Goal: Check status: Check status

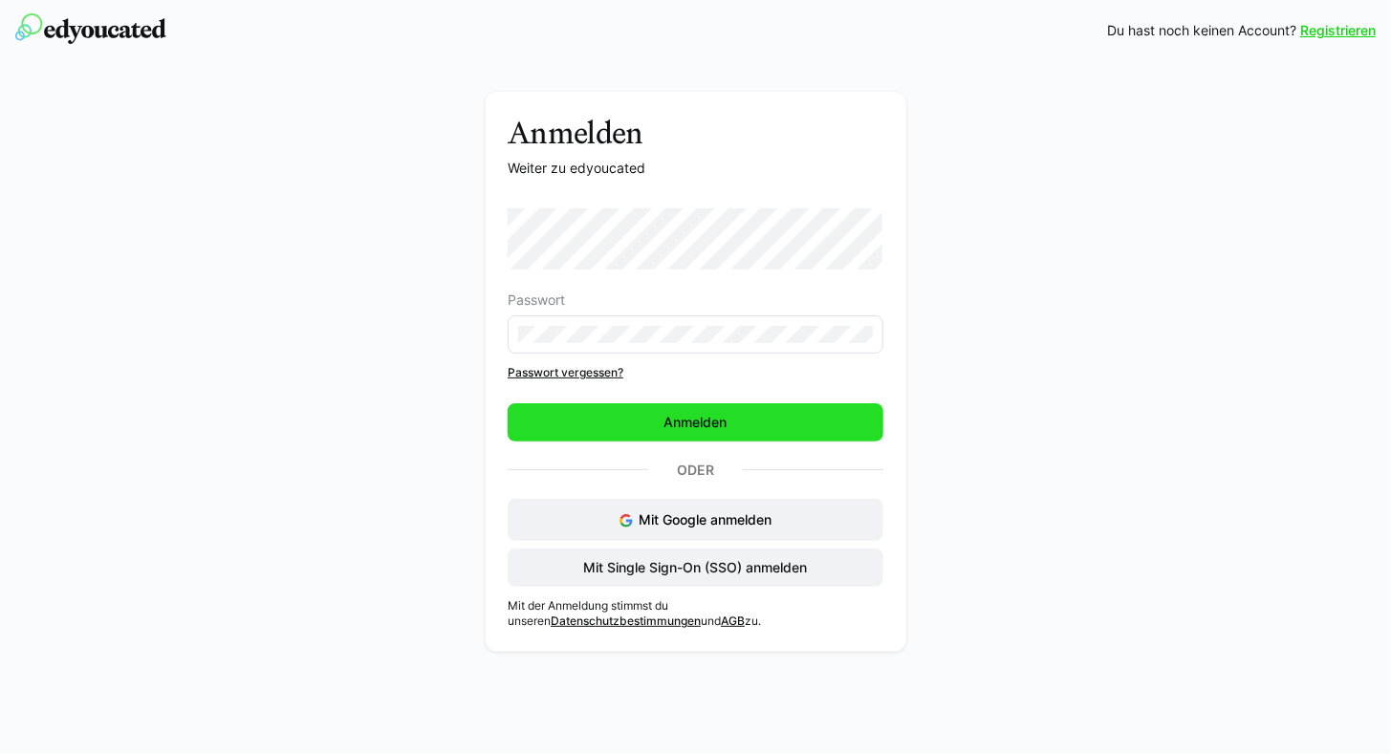
click at [623, 424] on span "Anmelden" at bounding box center [695, 422] width 376 height 38
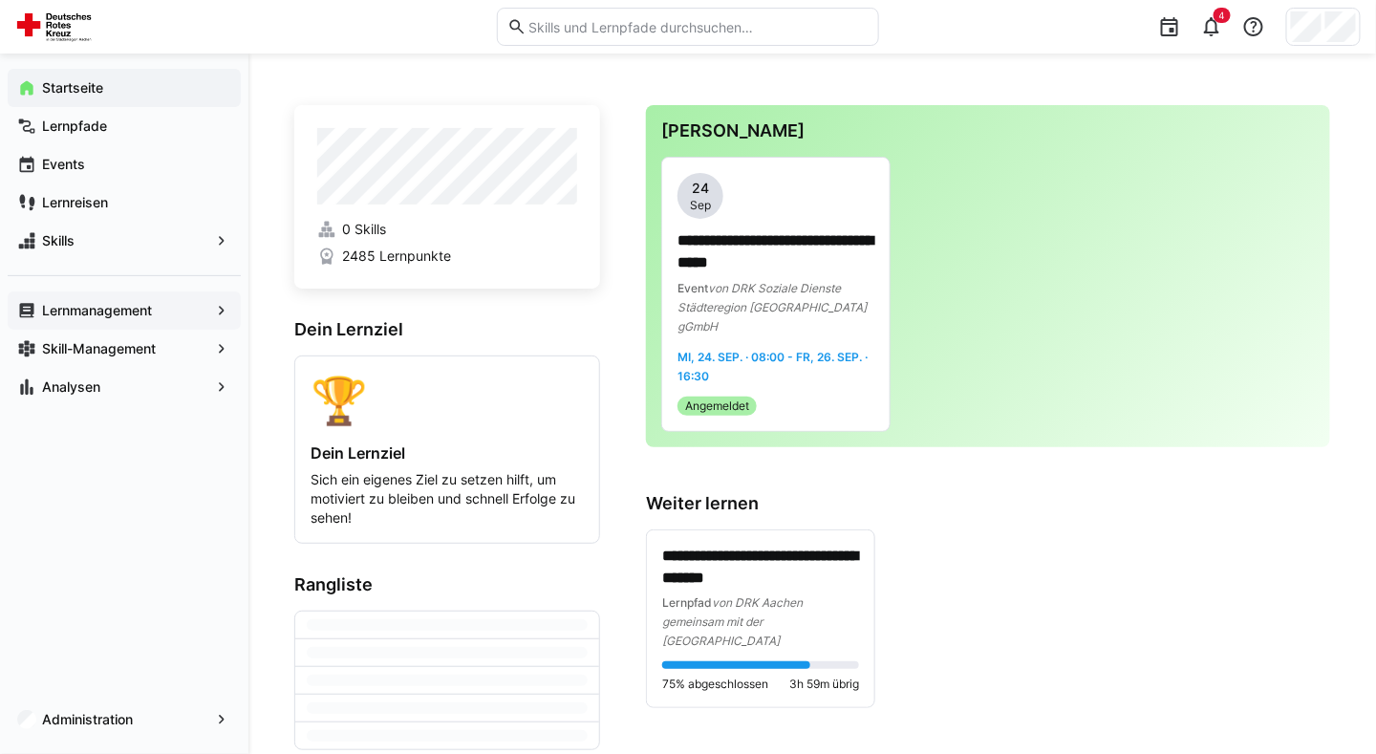
click at [0, 0] on app-navigation-label "Lernmanagement" at bounding box center [0, 0] width 0 height 0
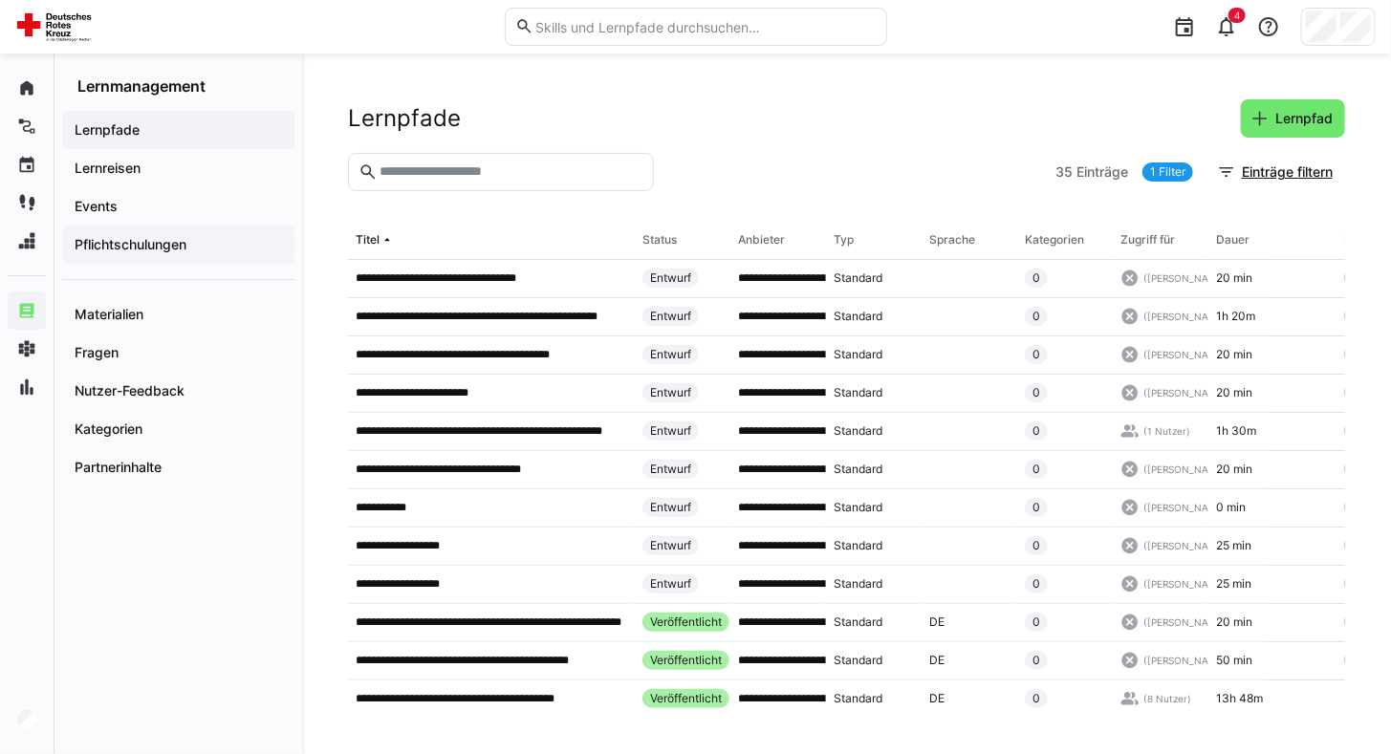
click at [0, 0] on app-navigation-label "Pflichtschulungen" at bounding box center [0, 0] width 0 height 0
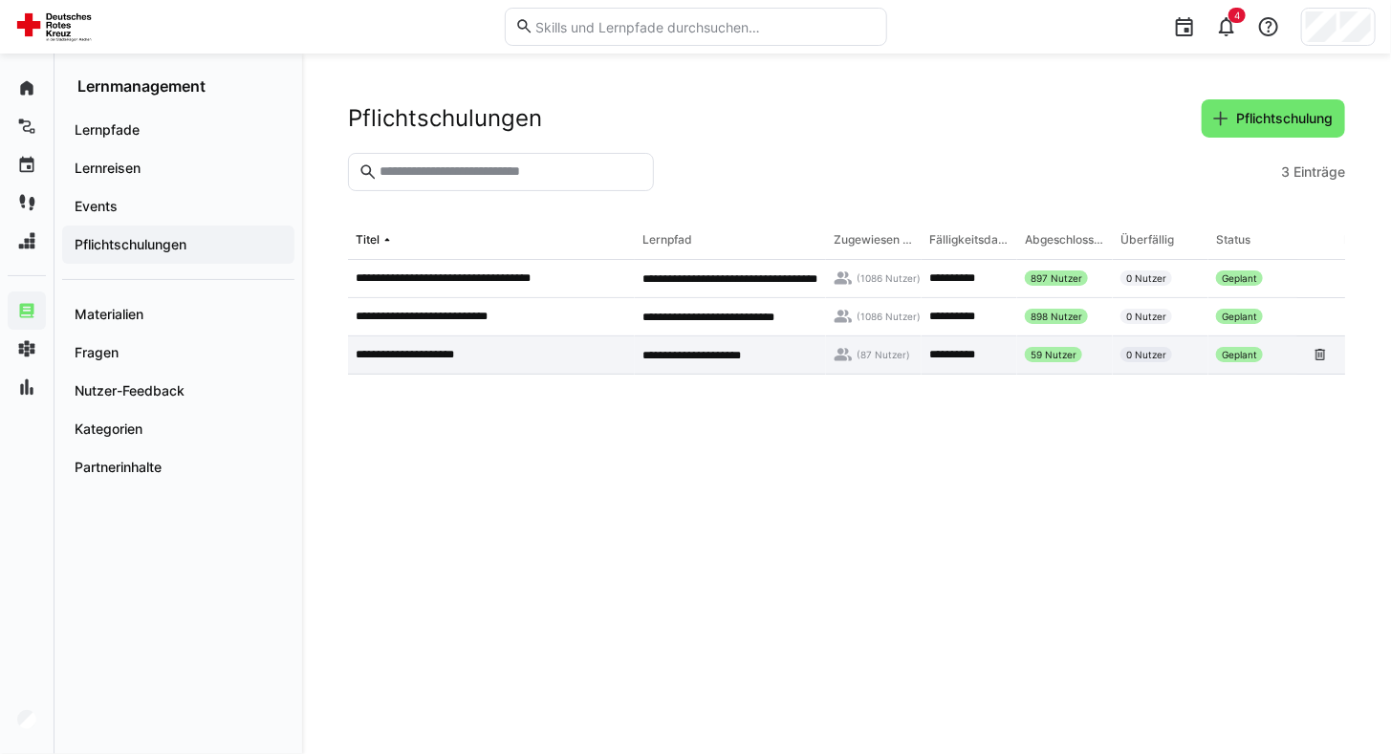
click at [425, 357] on p "**********" at bounding box center [417, 354] width 122 height 15
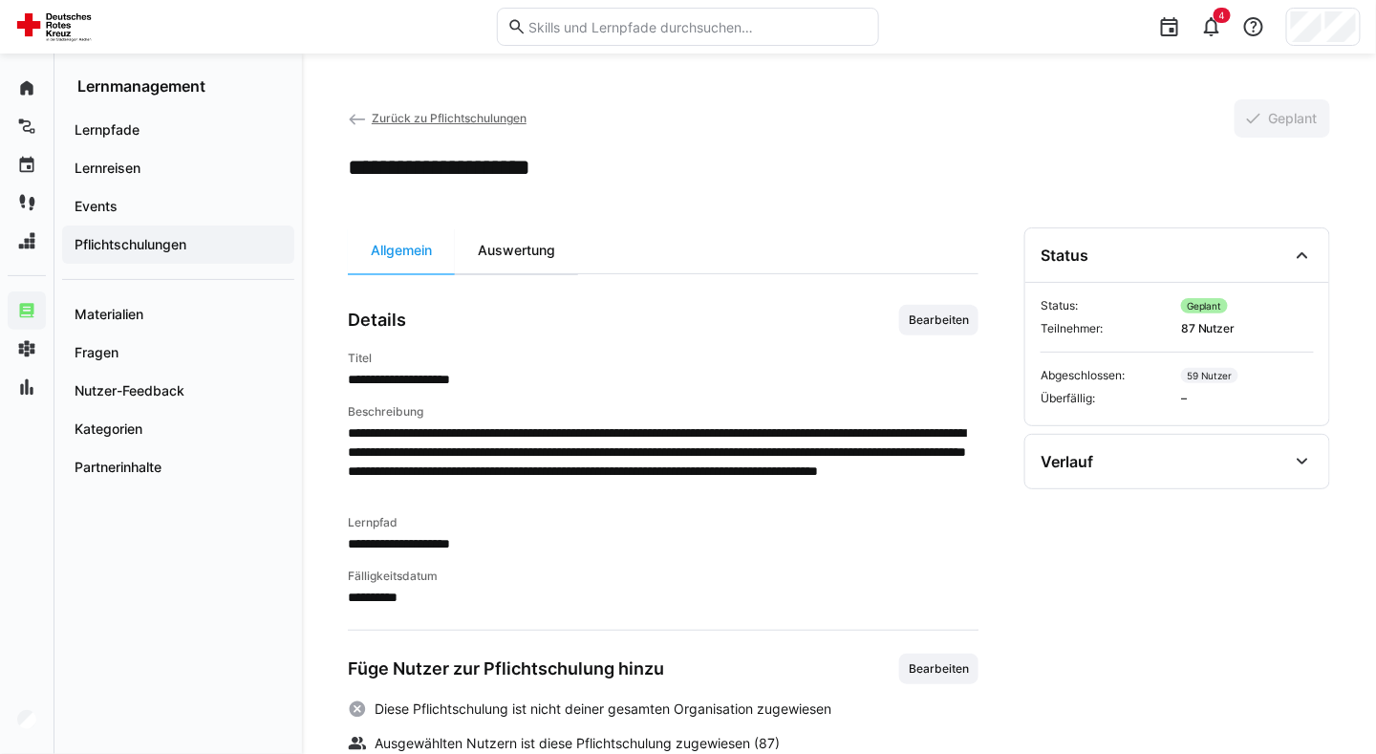
click at [501, 255] on div "Auswertung" at bounding box center [516, 250] width 123 height 46
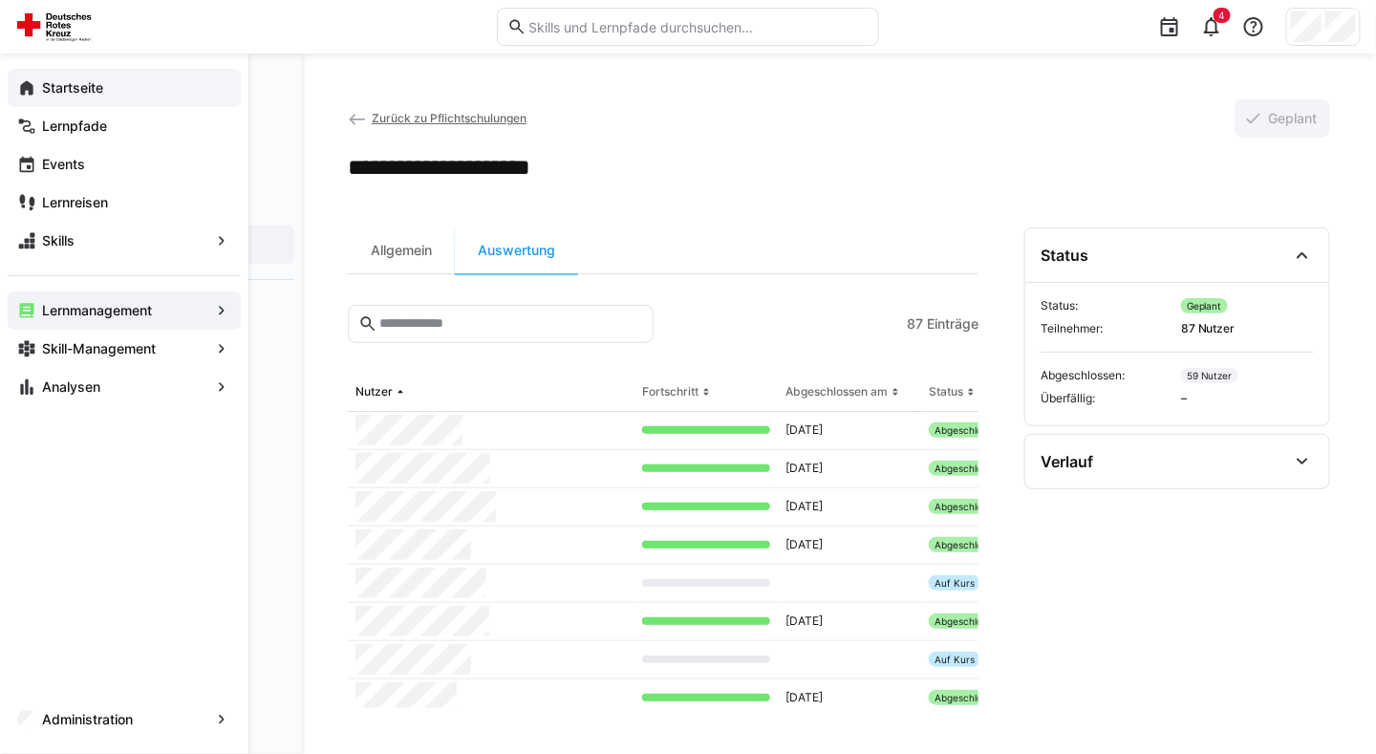
click at [23, 76] on div "Startseite" at bounding box center [124, 88] width 233 height 38
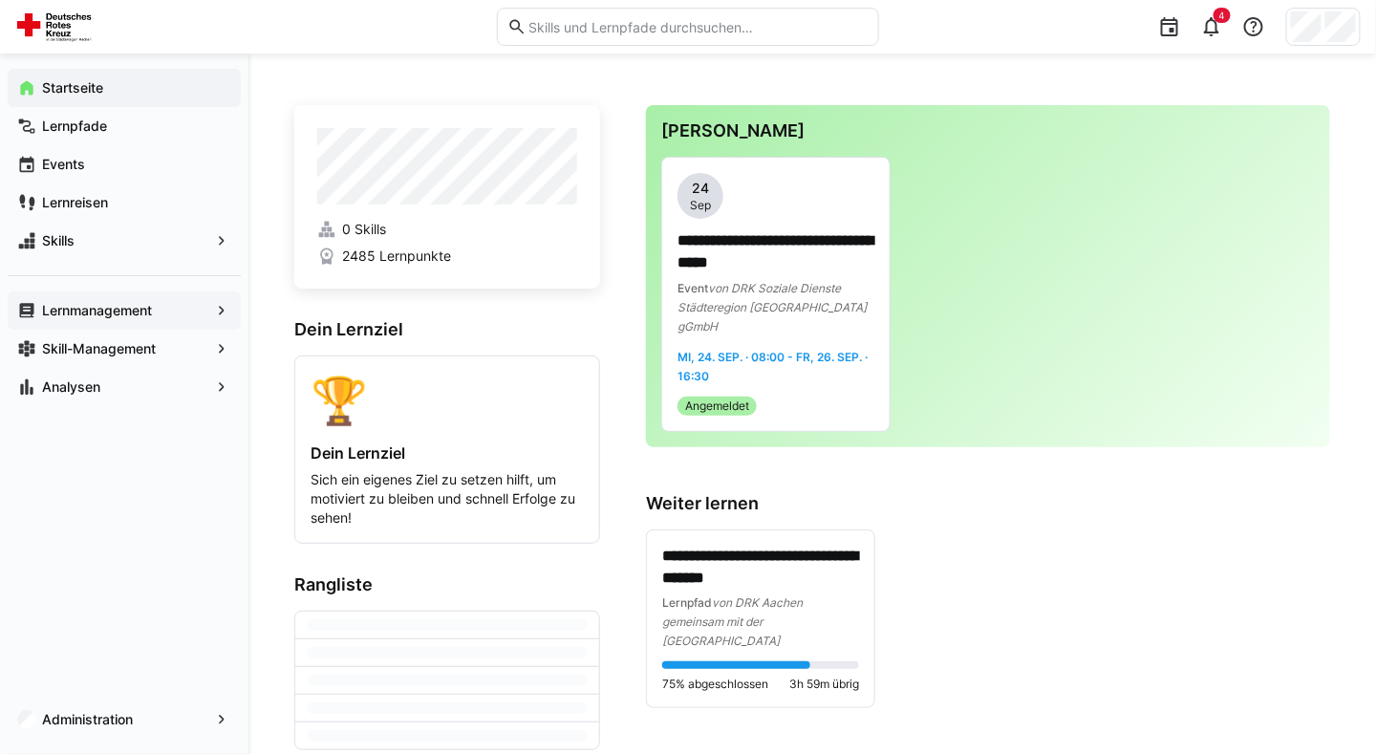
scroll to position [127, 0]
